Goal: Find contact information: Find contact information

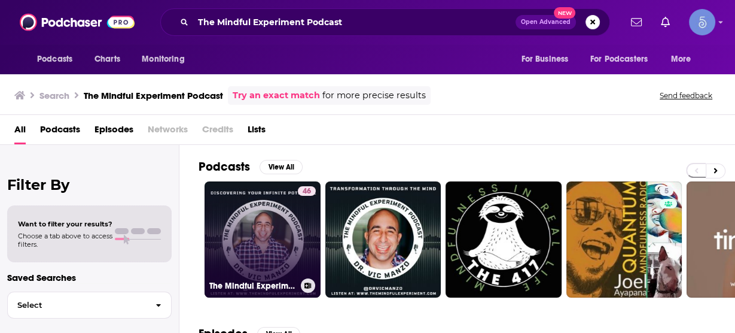
click at [266, 223] on link "46 The Mindful Experiment Podcast" at bounding box center [263, 239] width 116 height 116
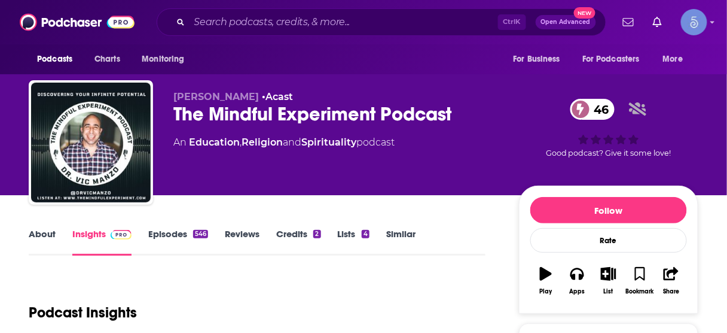
scroll to position [191, 0]
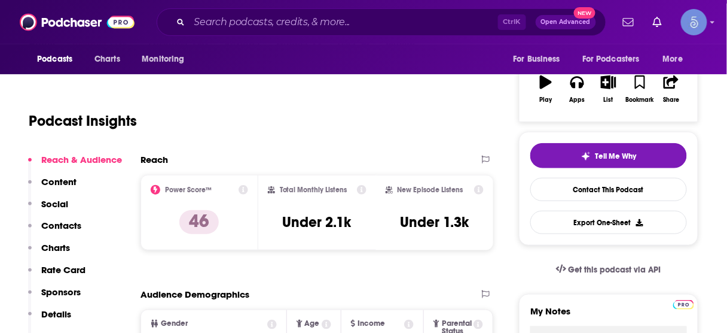
click at [59, 229] on p "Contacts" at bounding box center [61, 225] width 40 height 11
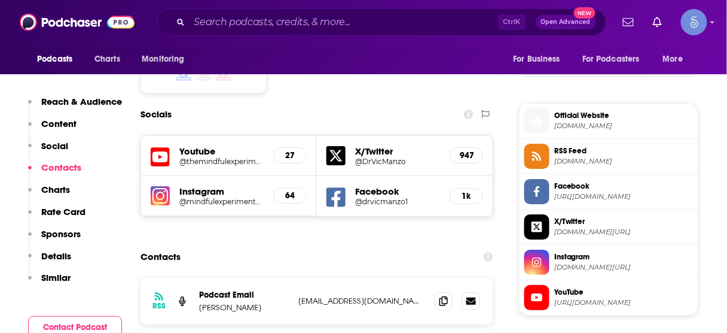
scroll to position [1030, 0]
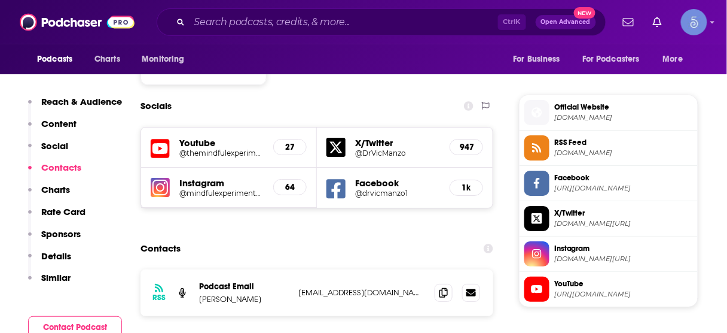
drag, startPoint x: 200, startPoint y: 228, endPoint x: 257, endPoint y: 227, distance: 56.8
click at [257, 294] on p "[PERSON_NAME]" at bounding box center [244, 299] width 90 height 10
copy p "[PERSON_NAME]"
click at [358, 23] on input "Search podcasts, credits, & more..." at bounding box center [344, 22] width 309 height 19
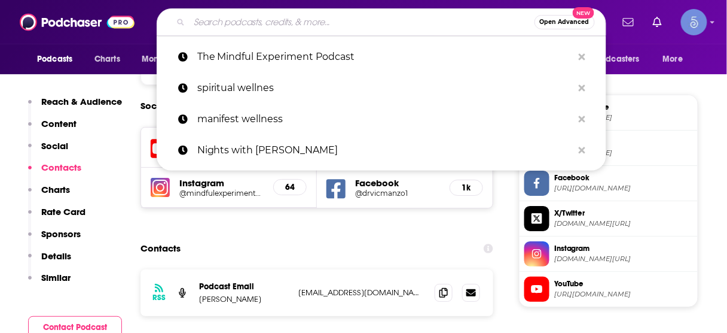
paste input "8th Level Podcast"
type input "8th Level Podcast"
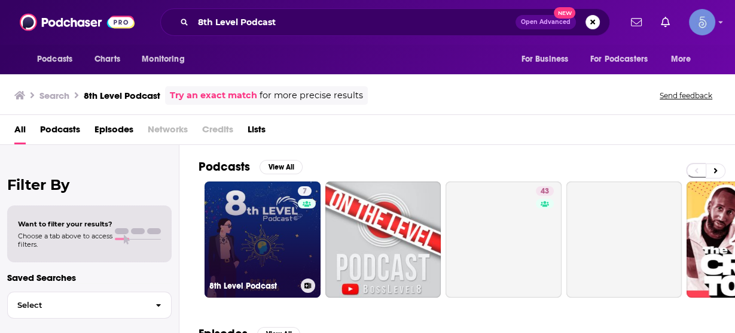
click at [286, 225] on link "7 8th Level Podcast" at bounding box center [263, 239] width 116 height 116
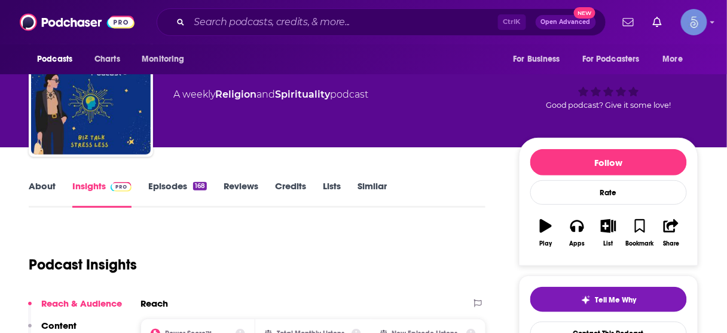
scroll to position [96, 0]
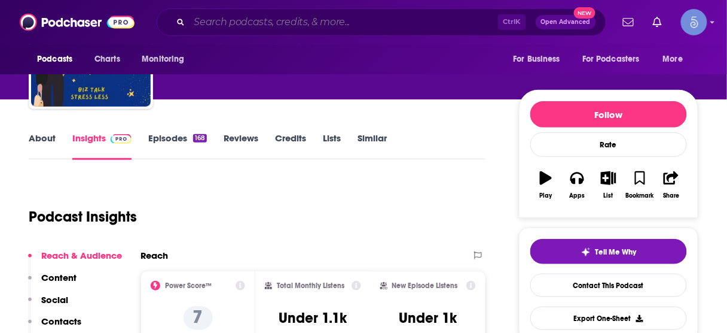
click at [395, 24] on input "Search podcasts, credits, & more..." at bounding box center [344, 22] width 309 height 19
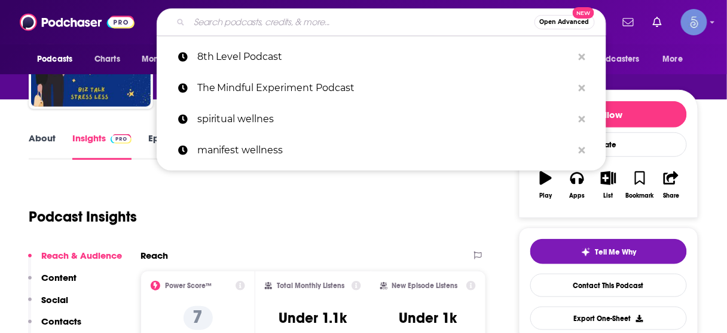
paste input "The Wellness Collective with [PERSON_NAME]"
type input "The Wellness Collective with [PERSON_NAME]"
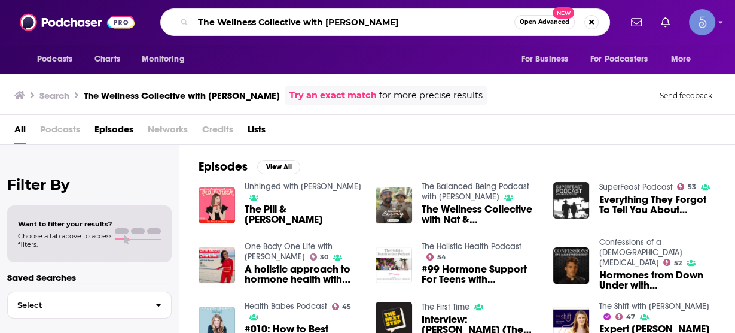
drag, startPoint x: 304, startPoint y: 25, endPoint x: 402, endPoint y: 19, distance: 98.3
click at [402, 19] on input "The Wellness Collective with [PERSON_NAME]" at bounding box center [353, 22] width 321 height 19
type input "The Wellness Collective"
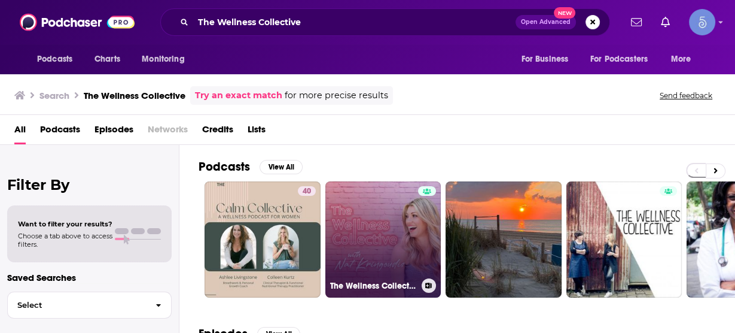
click at [375, 245] on link "The Wellness Collective" at bounding box center [383, 239] width 116 height 116
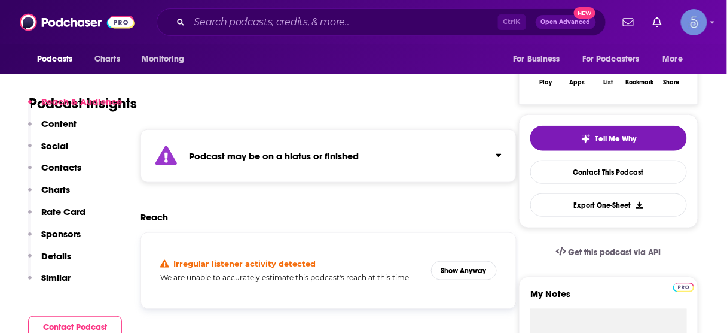
scroll to position [239, 0]
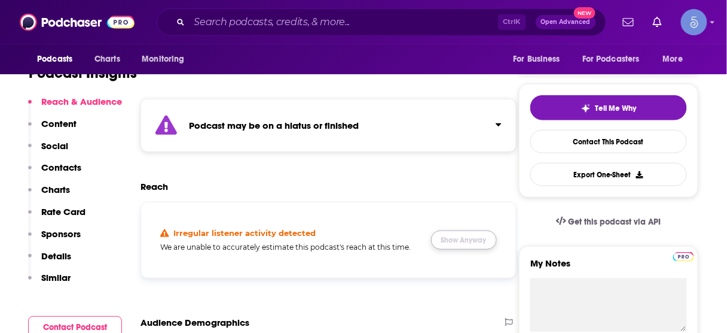
click at [453, 247] on button "Show Anyway" at bounding box center [464, 239] width 66 height 19
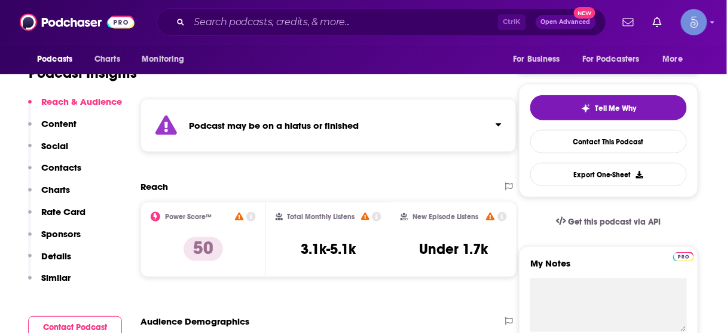
click at [61, 171] on p "Contacts" at bounding box center [61, 167] width 40 height 11
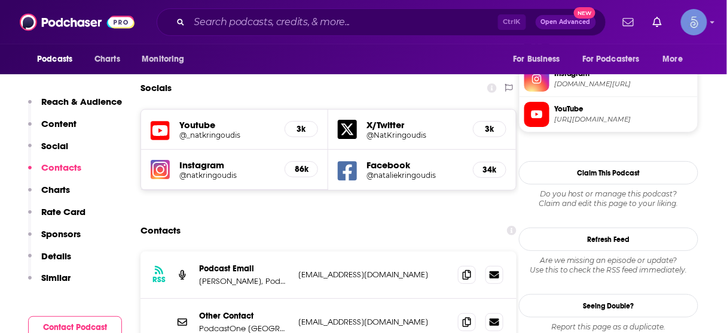
scroll to position [1100, 0]
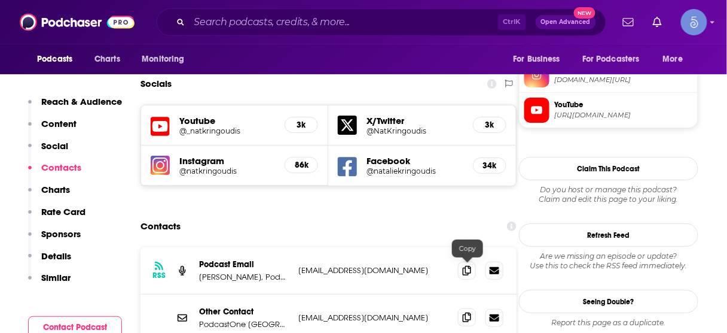
click at [467, 312] on icon at bounding box center [467, 317] width 8 height 10
click at [343, 24] on input "Search podcasts, credits, & more..." at bounding box center [344, 22] width 309 height 19
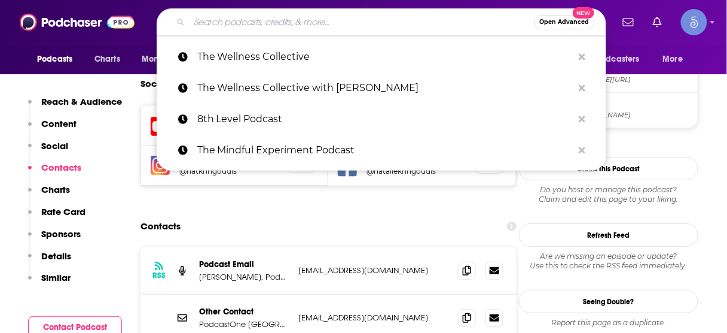
paste input "Stronger by Design for Women with [PERSON_NAME]"
type input "Stronger by Design for Women with [PERSON_NAME]"
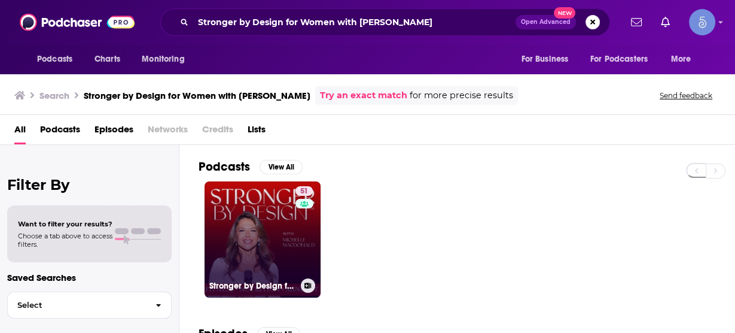
click at [230, 232] on link "51 Stronger by Design for Women with [PERSON_NAME]" at bounding box center [263, 239] width 116 height 116
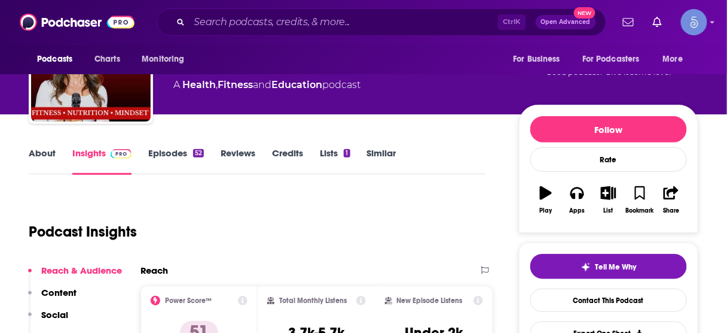
scroll to position [144, 0]
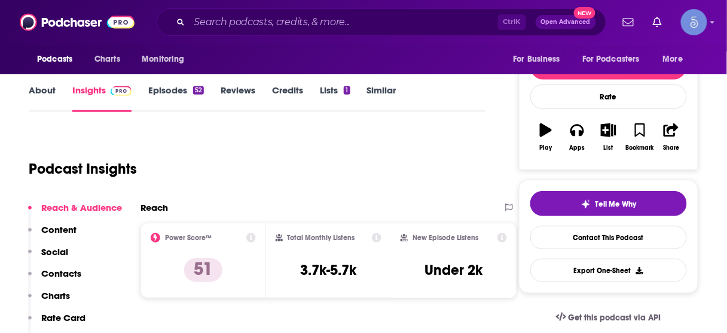
click at [72, 273] on p "Contacts" at bounding box center [61, 272] width 40 height 11
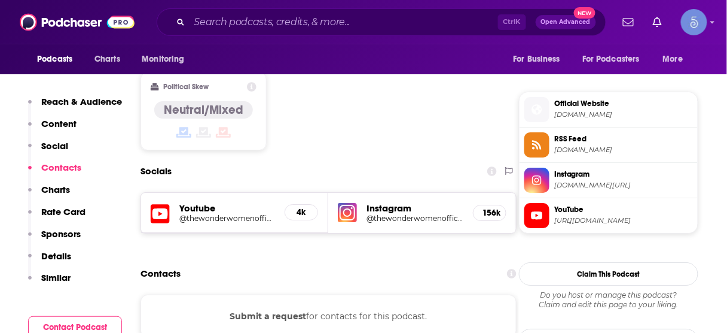
scroll to position [985, 0]
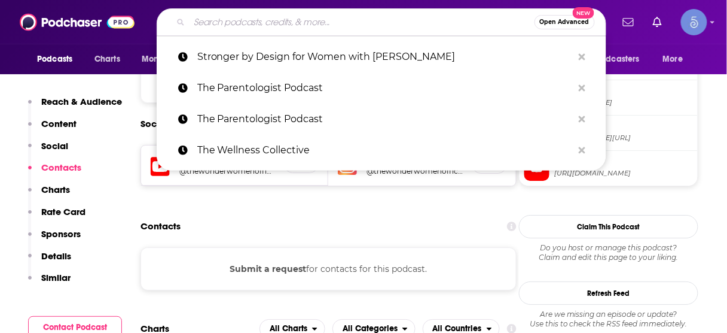
click at [390, 19] on input "Search podcasts, credits, & more..." at bounding box center [362, 22] width 345 height 19
paste input "The Women's Vibrancy Code: Women's Health And Wellness w/ [PERSON_NAME]"
type input "The Women's Vibrancy Code: Women's Health And Wellness w/ [PERSON_NAME]"
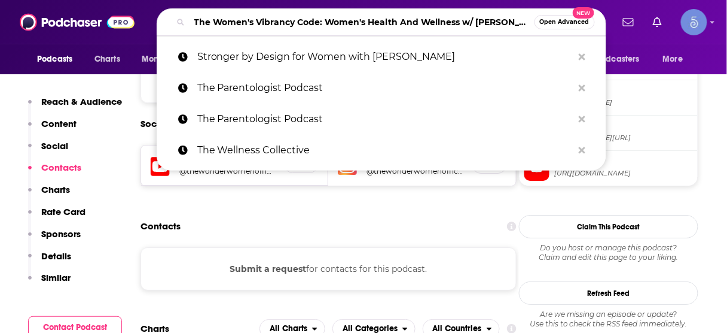
scroll to position [0, 32]
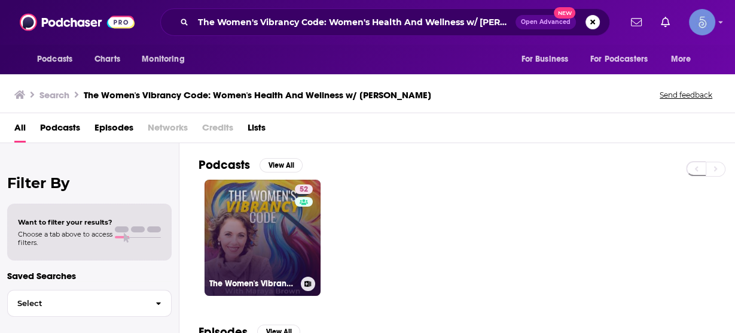
click at [273, 228] on link "52 The Women's Vibrancy Code: Women's Health And Wellness w/ [PERSON_NAME]" at bounding box center [263, 237] width 116 height 116
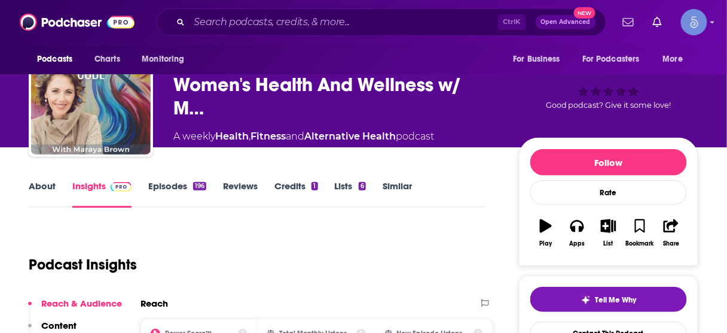
scroll to position [144, 0]
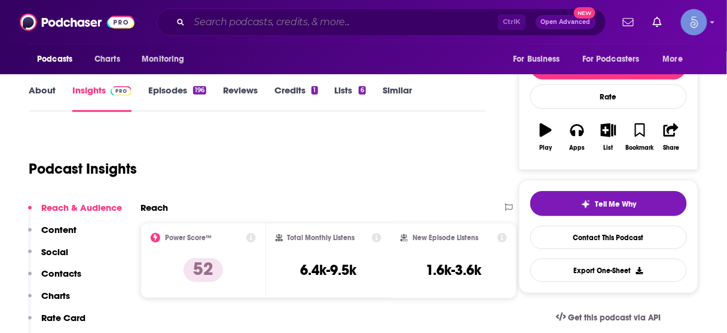
click at [340, 19] on input "Search podcasts, credits, & more..." at bounding box center [344, 22] width 309 height 19
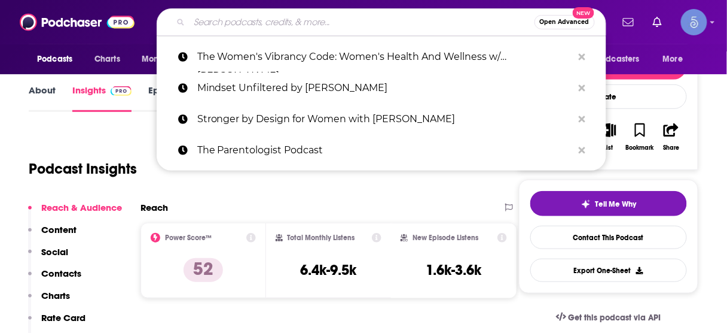
paste input "The Health Bridge Podcast with [PERSON_NAME]"
type input "The Health Bridge Podcast with [PERSON_NAME]"
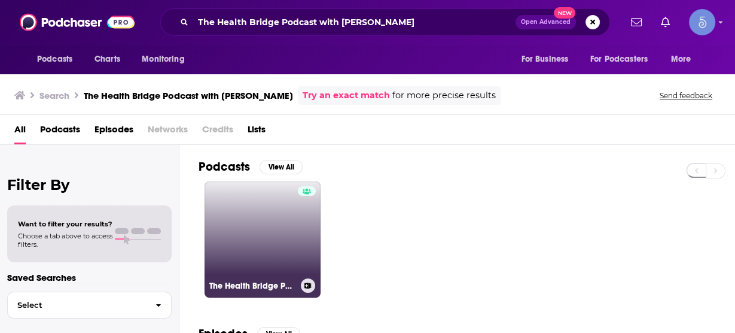
click at [288, 232] on link "The Health Bridge Podcast with [PERSON_NAME]" at bounding box center [263, 239] width 116 height 116
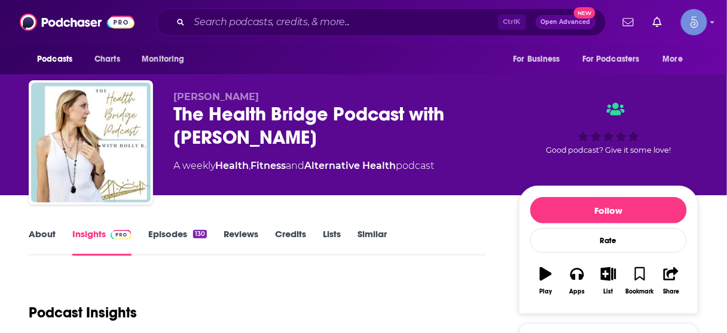
scroll to position [191, 0]
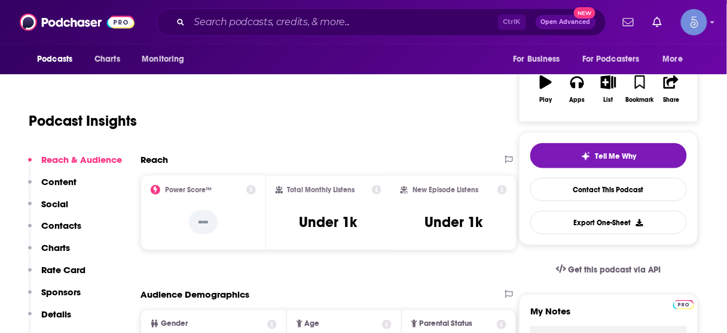
click at [72, 226] on p "Contacts" at bounding box center [61, 225] width 40 height 11
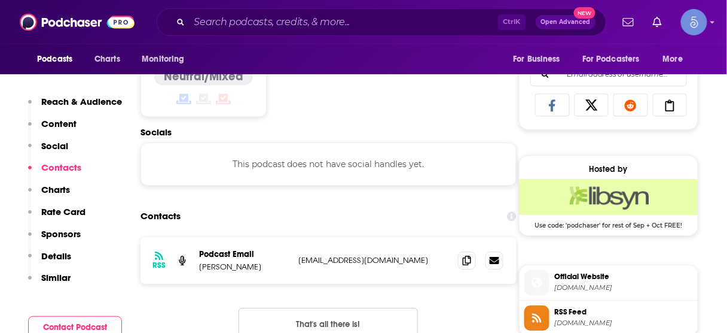
scroll to position [802, 0]
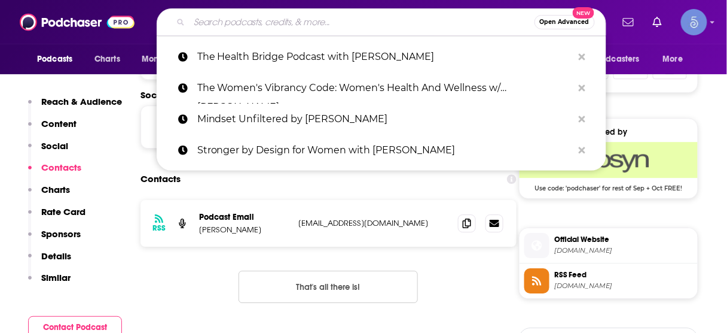
click at [366, 19] on input "Search podcasts, credits, & more..." at bounding box center [362, 22] width 345 height 19
paste input "Soul Aligned Self Care"
type input "Soul Aligned Self Care"
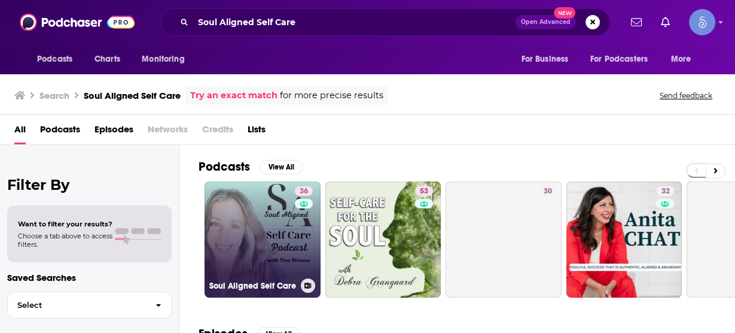
click at [276, 227] on link "36 Soul Aligned Self Care" at bounding box center [263, 239] width 116 height 116
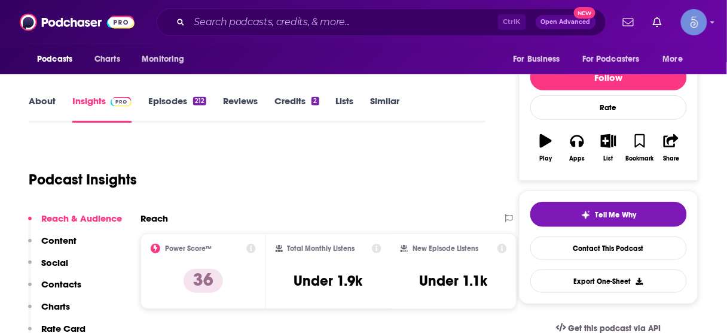
scroll to position [144, 0]
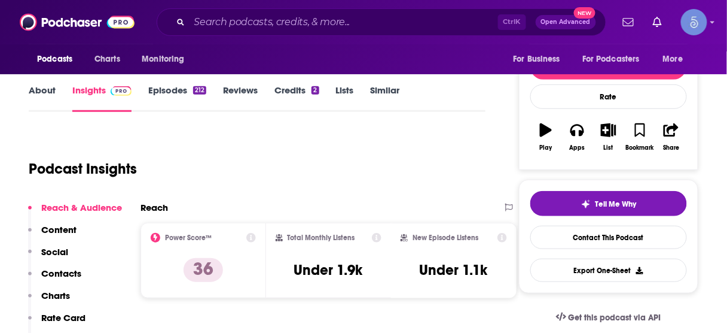
click at [58, 270] on p "Contacts" at bounding box center [61, 272] width 40 height 11
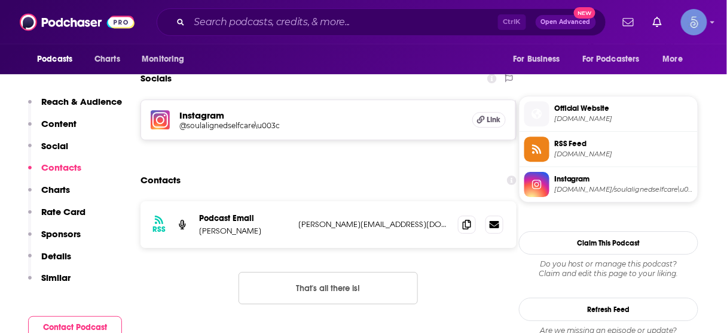
scroll to position [825, 0]
